Goal: Information Seeking & Learning: Learn about a topic

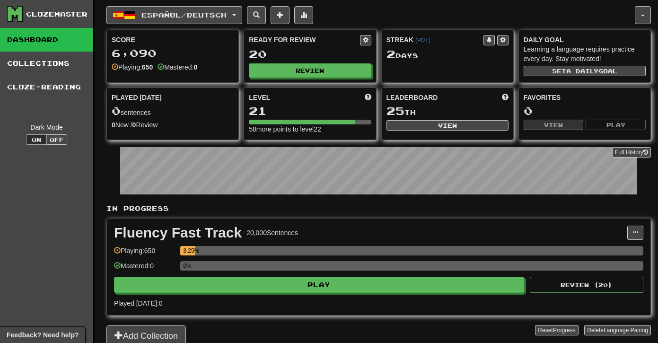
click at [47, 42] on link "Dashboard" at bounding box center [46, 40] width 93 height 24
click at [299, 69] on button "Review" at bounding box center [310, 71] width 122 height 14
select select "**"
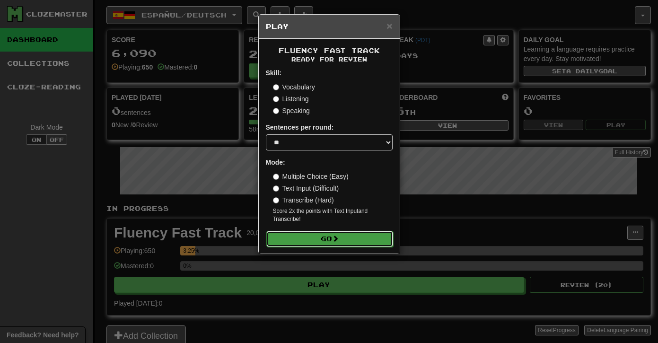
click at [328, 238] on button "Go" at bounding box center [329, 239] width 127 height 16
